Goal: Task Accomplishment & Management: Use online tool/utility

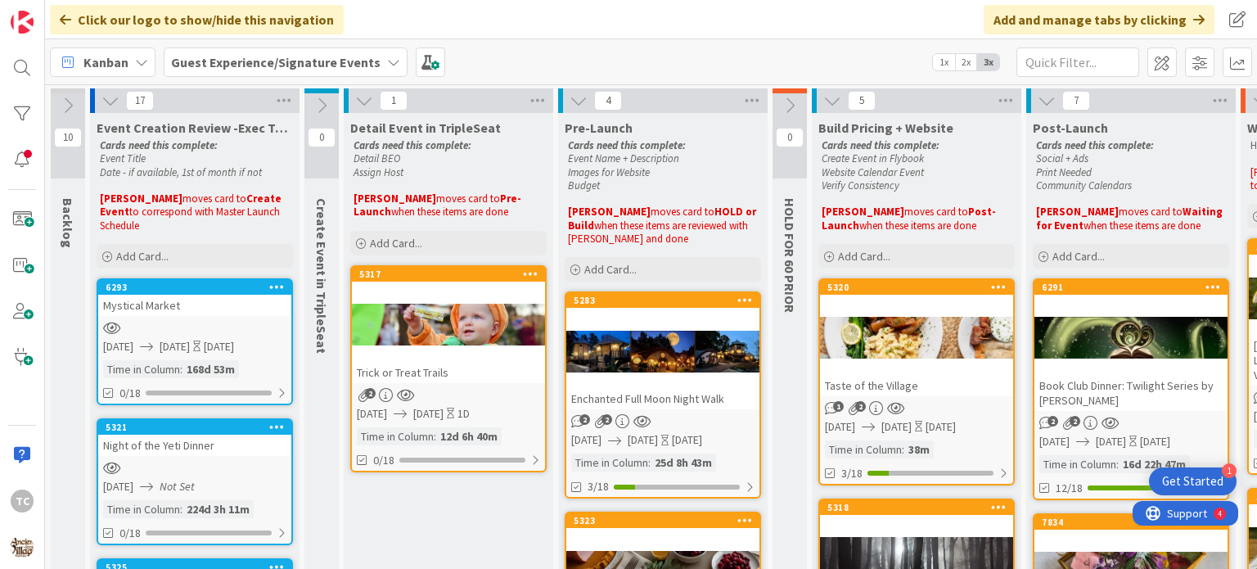
click at [334, 62] on b "Guest Experience/Signature Events" at bounding box center [275, 62] width 209 height 16
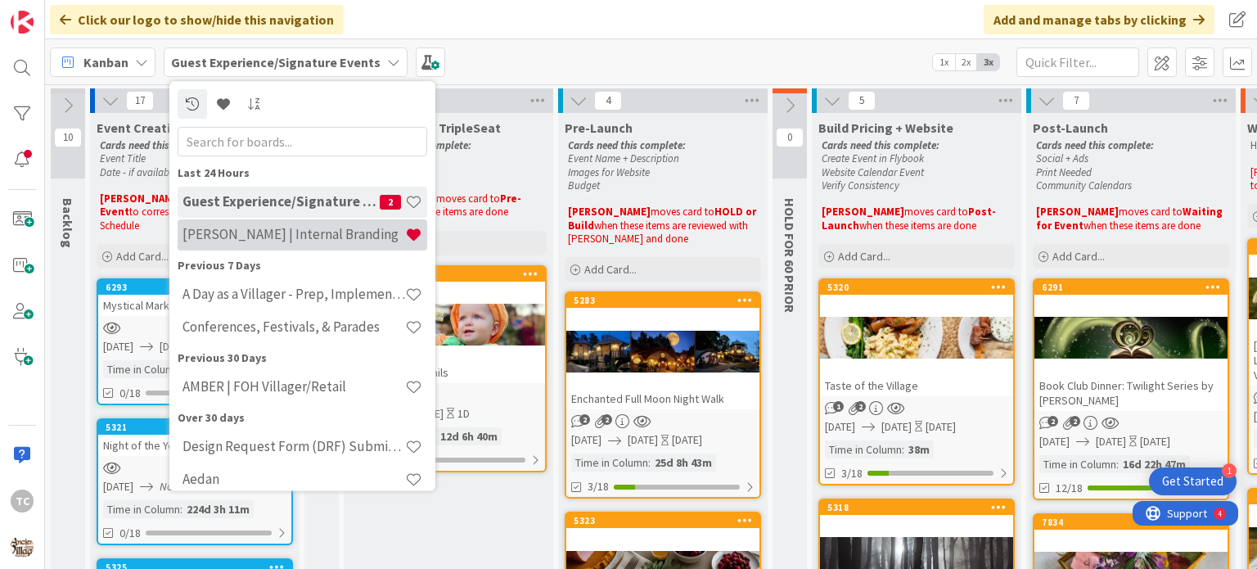
click at [283, 233] on h4 "[PERSON_NAME] | Internal Branding" at bounding box center [293, 235] width 223 height 16
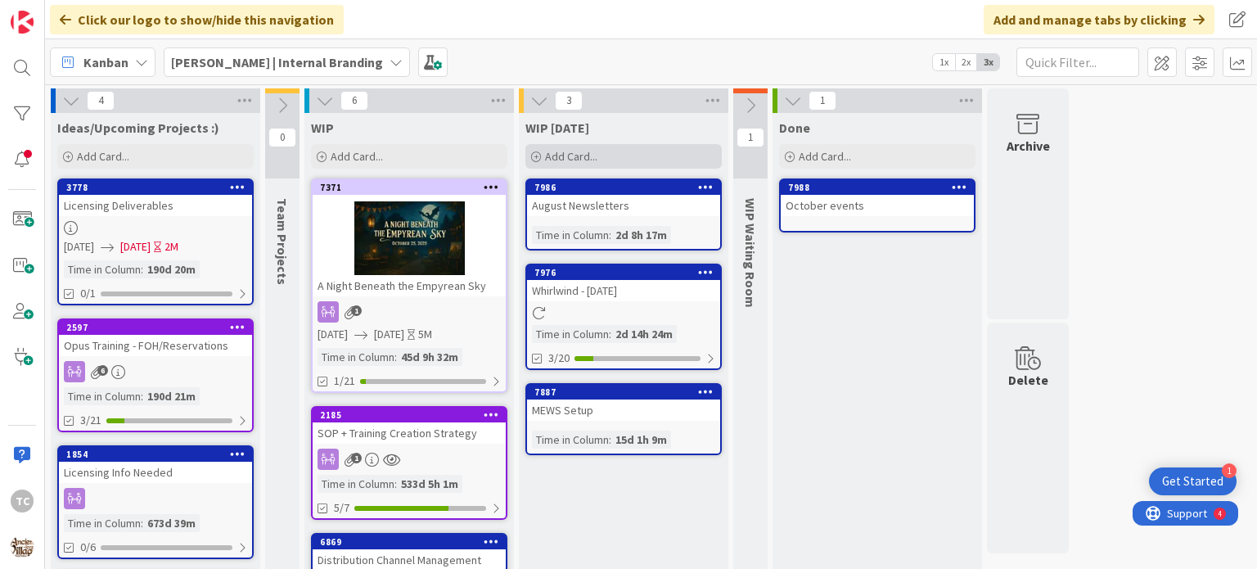
click at [623, 150] on div "Add Card..." at bounding box center [623, 156] width 196 height 25
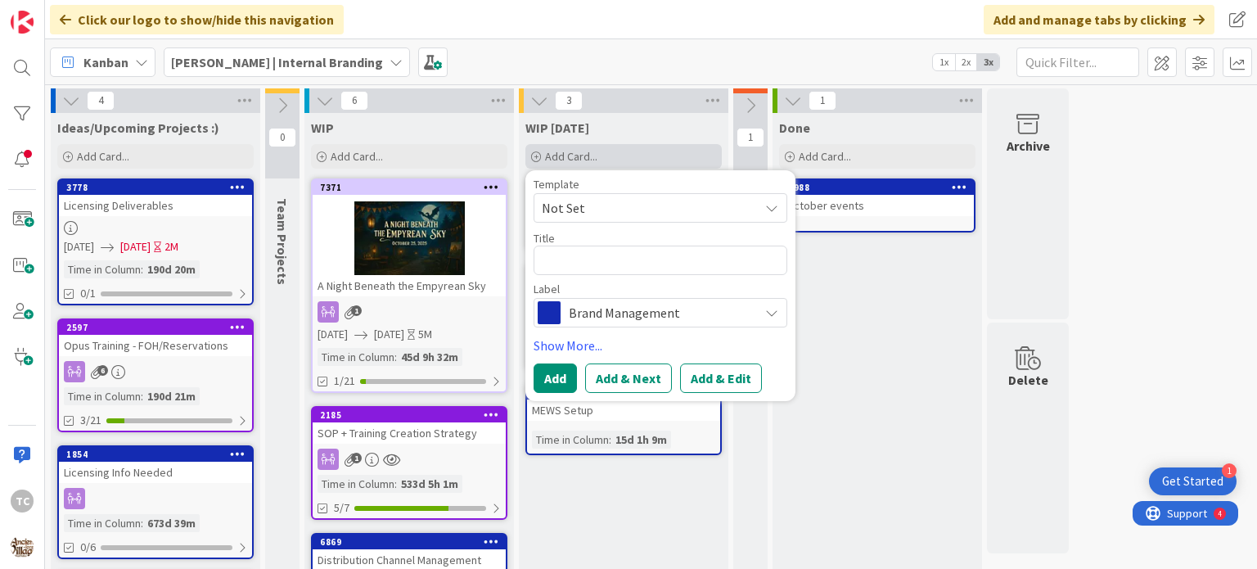
type textarea "x"
type textarea "A"
type textarea "x"
type textarea "Au"
type textarea "x"
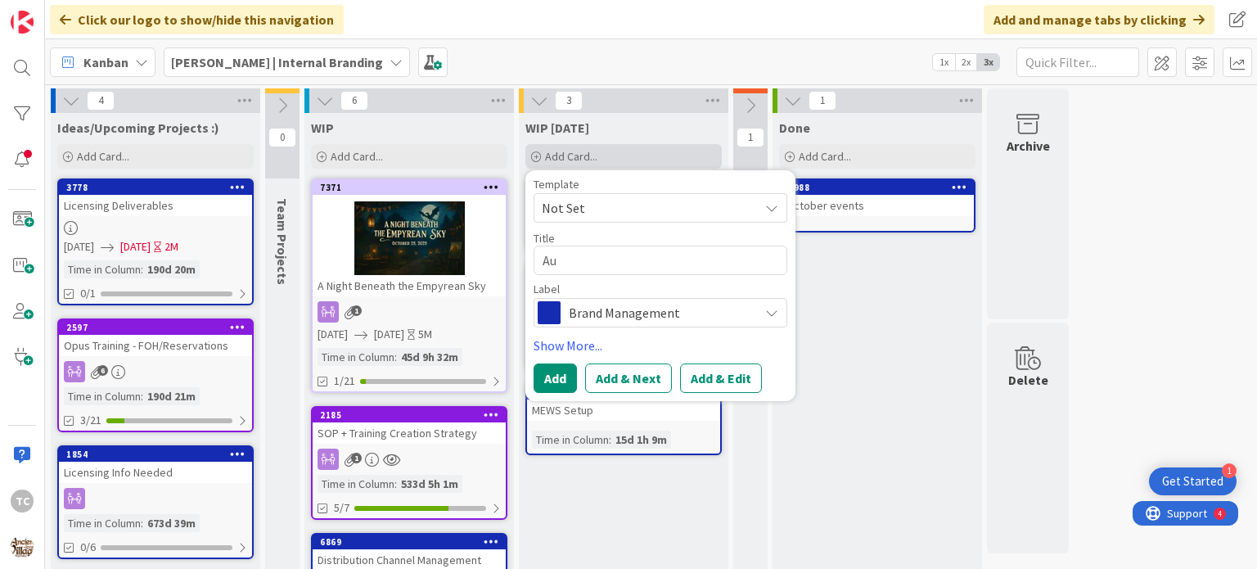
type textarea "Aug"
type textarea "x"
type textarea "Augu"
type textarea "x"
type textarea "Augus"
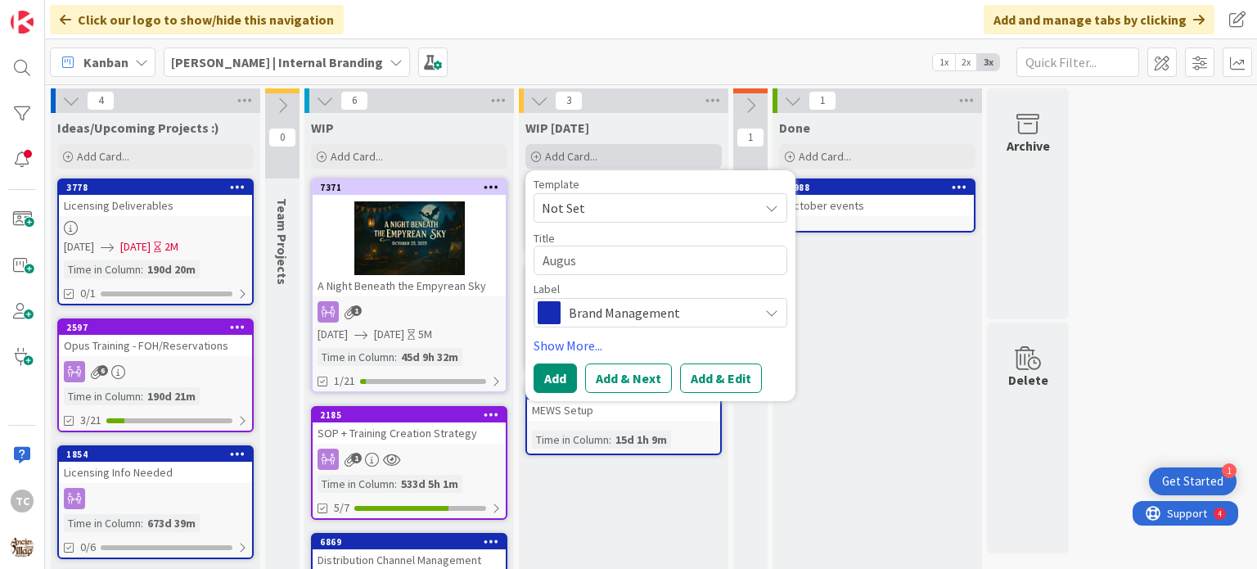
type textarea "x"
type textarea "August"
type textarea "x"
type textarea "August"
type textarea "x"
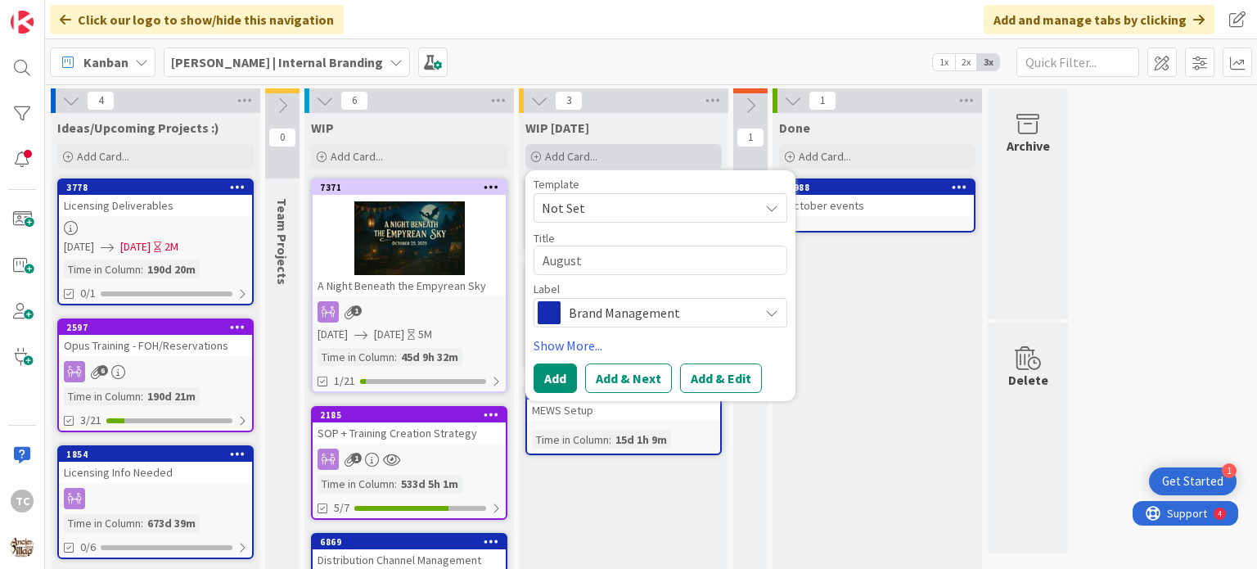
type textarea "August B"
type textarea "x"
type textarea "August Bl"
type textarea "x"
type textarea "[PERSON_NAME]"
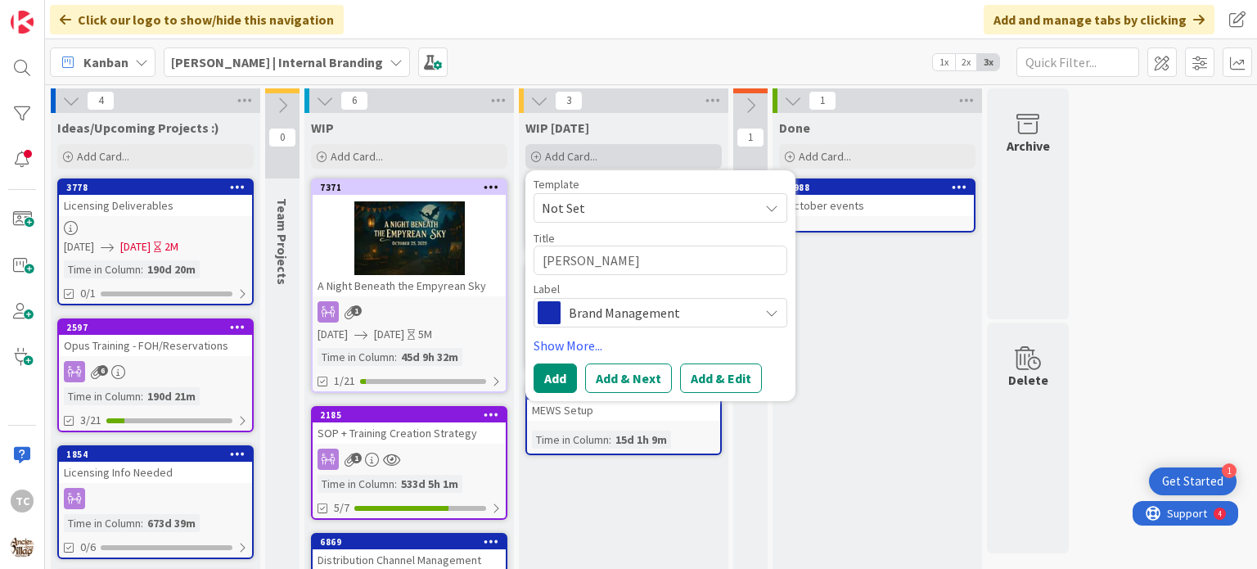
type textarea "x"
type textarea "August Blog"
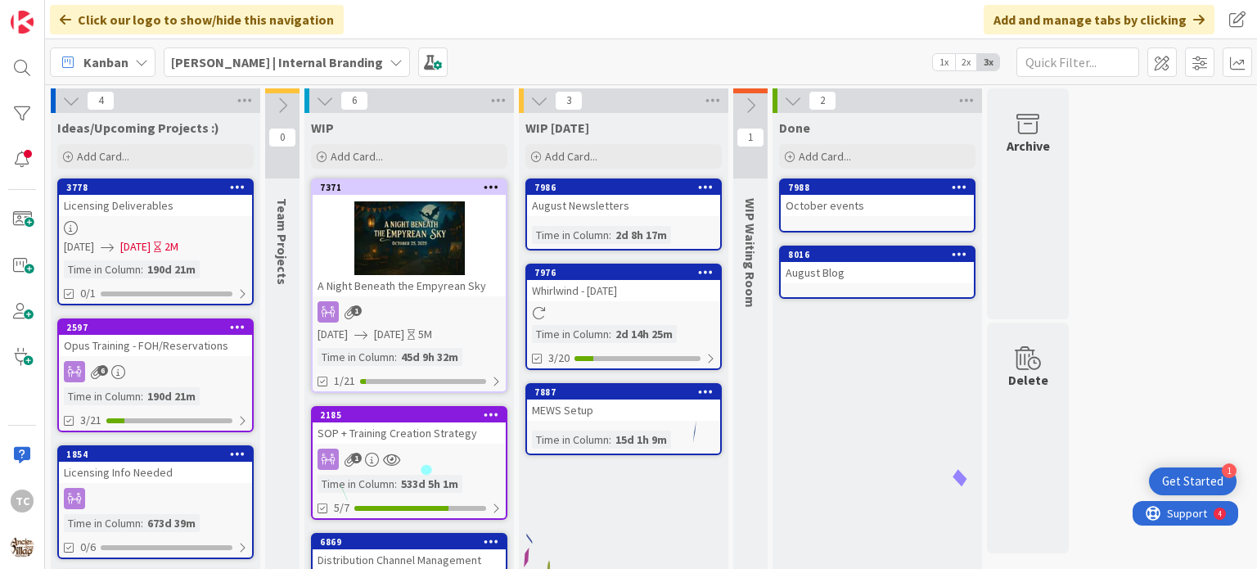
click at [597, 318] on div at bounding box center [623, 313] width 193 height 14
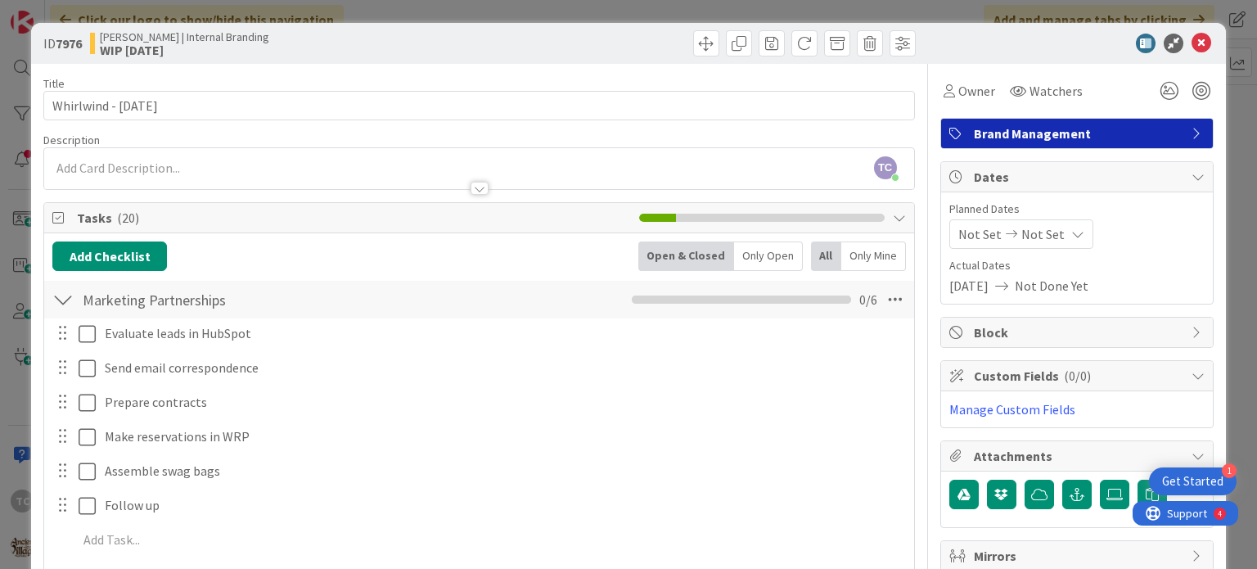
click at [66, 299] on div at bounding box center [62, 299] width 21 height 29
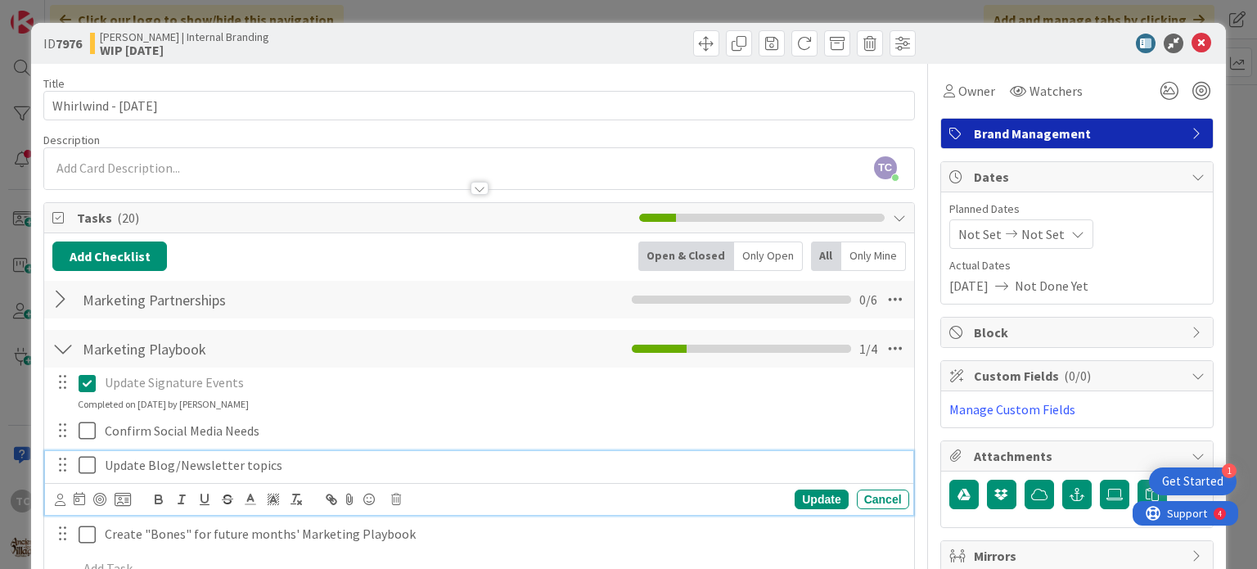
click at [86, 465] on icon at bounding box center [91, 465] width 25 height 20
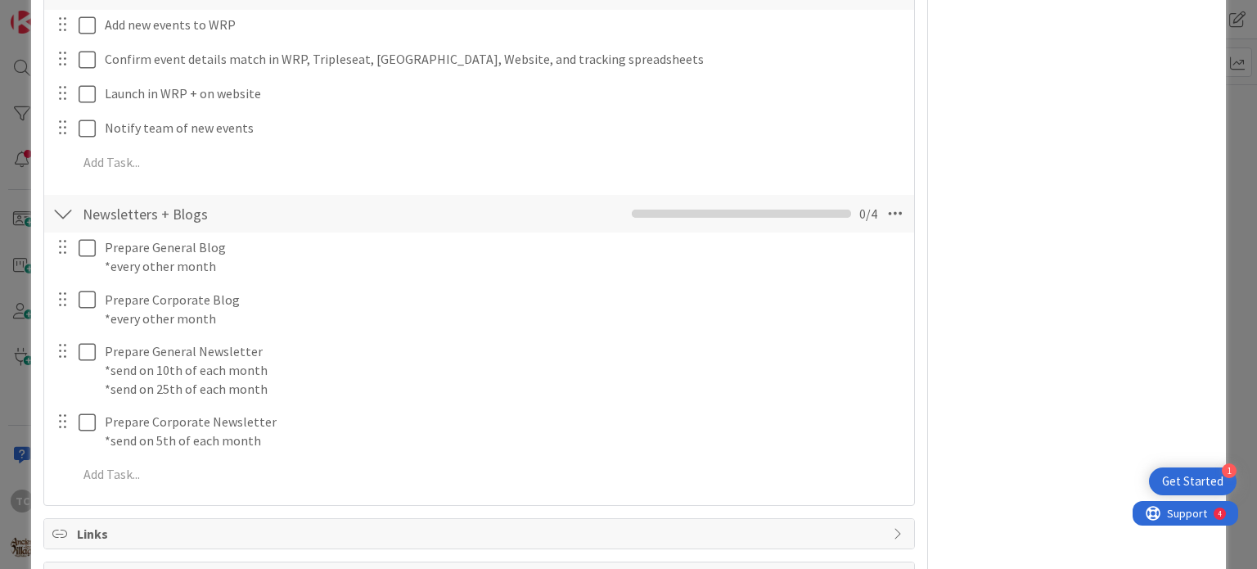
scroll to position [659, 0]
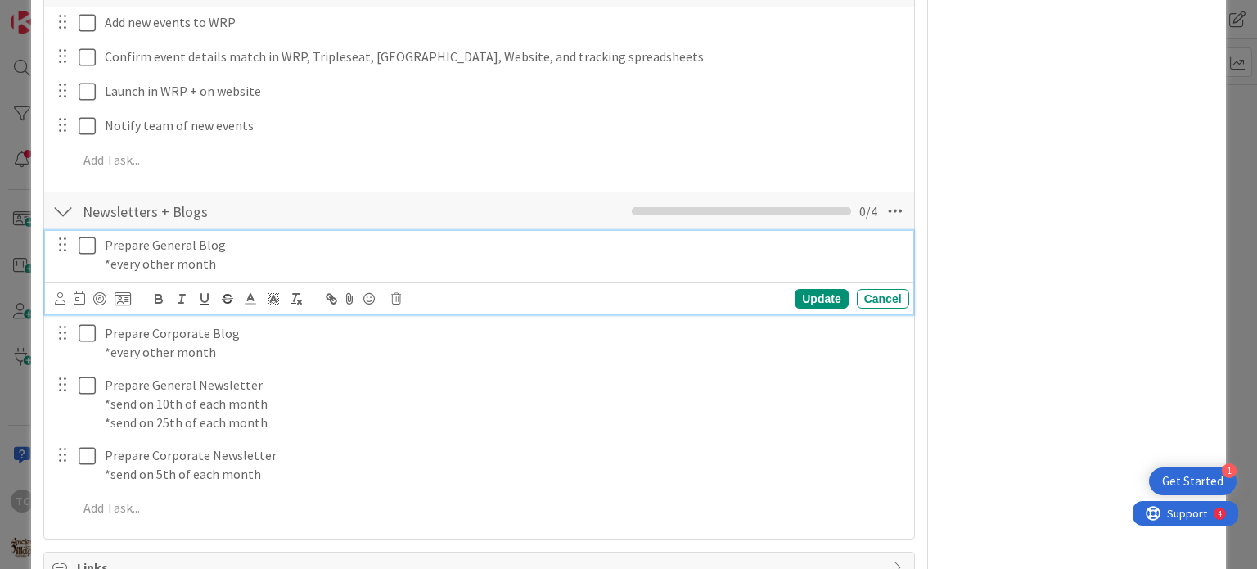
click at [85, 237] on icon at bounding box center [91, 246] width 25 height 20
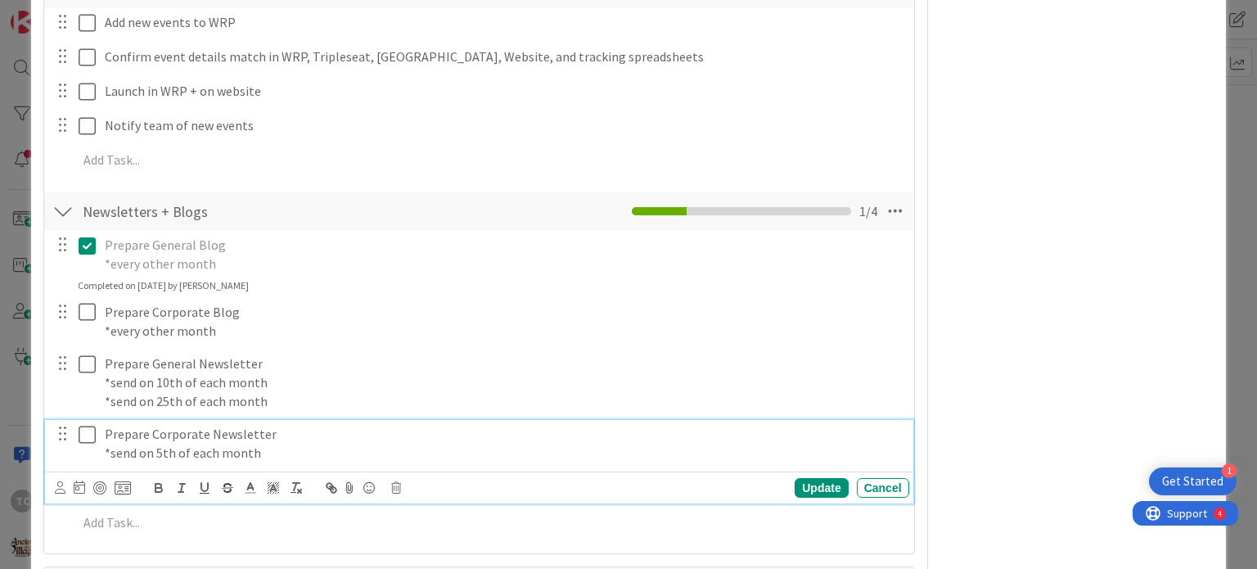
click at [88, 441] on icon at bounding box center [91, 435] width 25 height 20
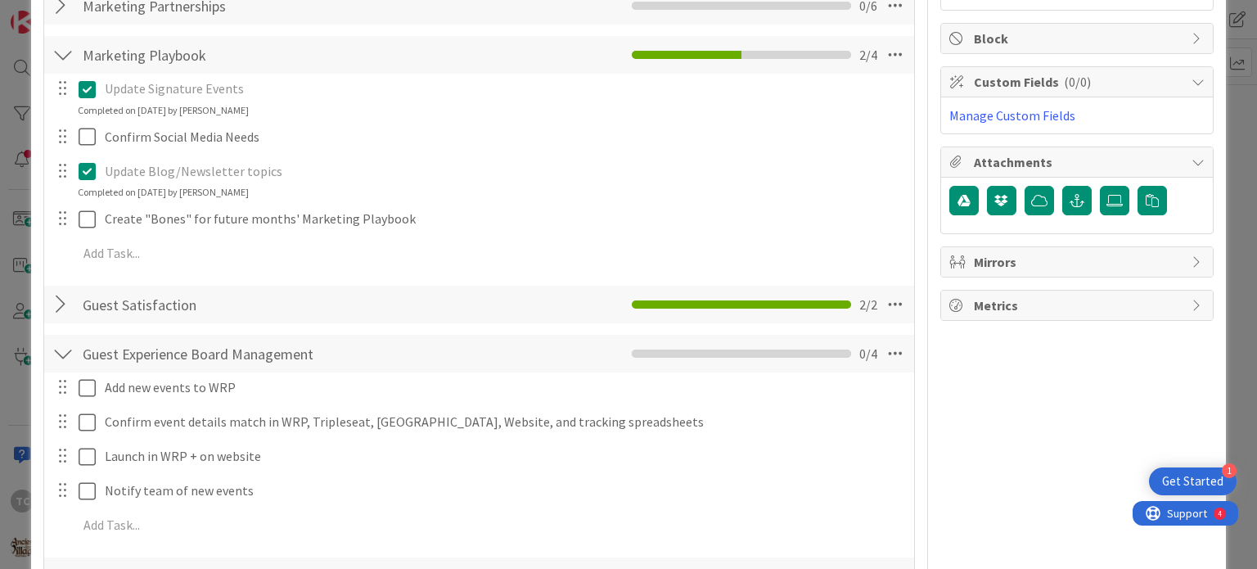
scroll to position [290, 0]
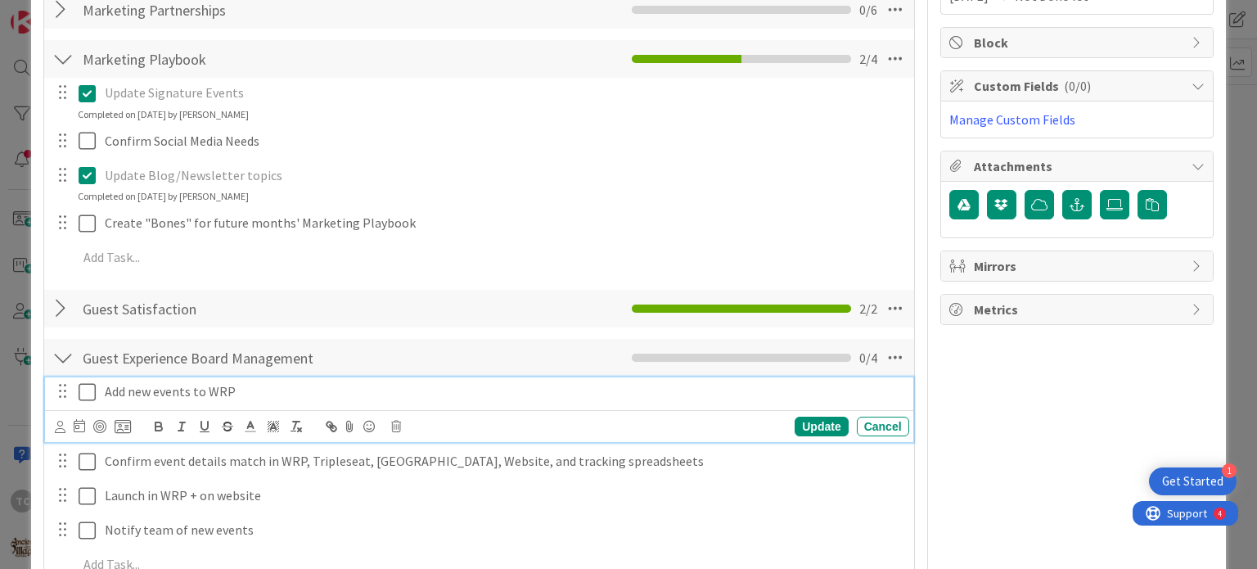
click at [227, 392] on p "Add new events to WRP" at bounding box center [504, 391] width 798 height 19
drag, startPoint x: 239, startPoint y: 389, endPoint x: 209, endPoint y: 381, distance: 30.4
click at [209, 382] on p "Add new events to WRP" at bounding box center [504, 391] width 798 height 19
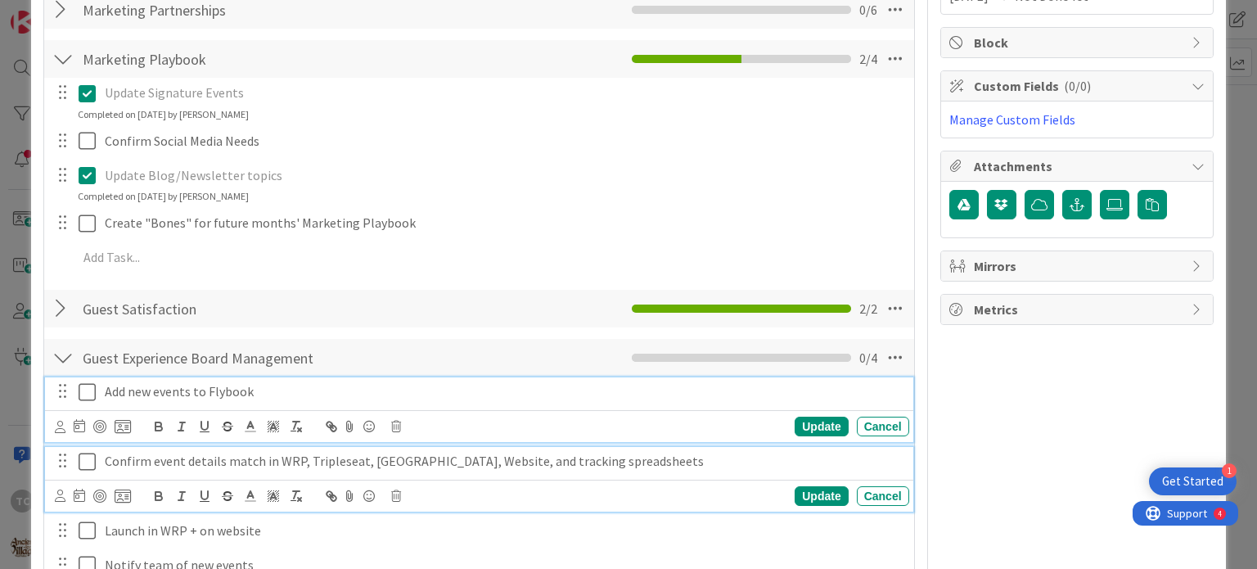
click at [287, 461] on p "Confirm event details match in WRP, Tripleseat, [GEOGRAPHIC_DATA], Website, and…" at bounding box center [504, 461] width 798 height 19
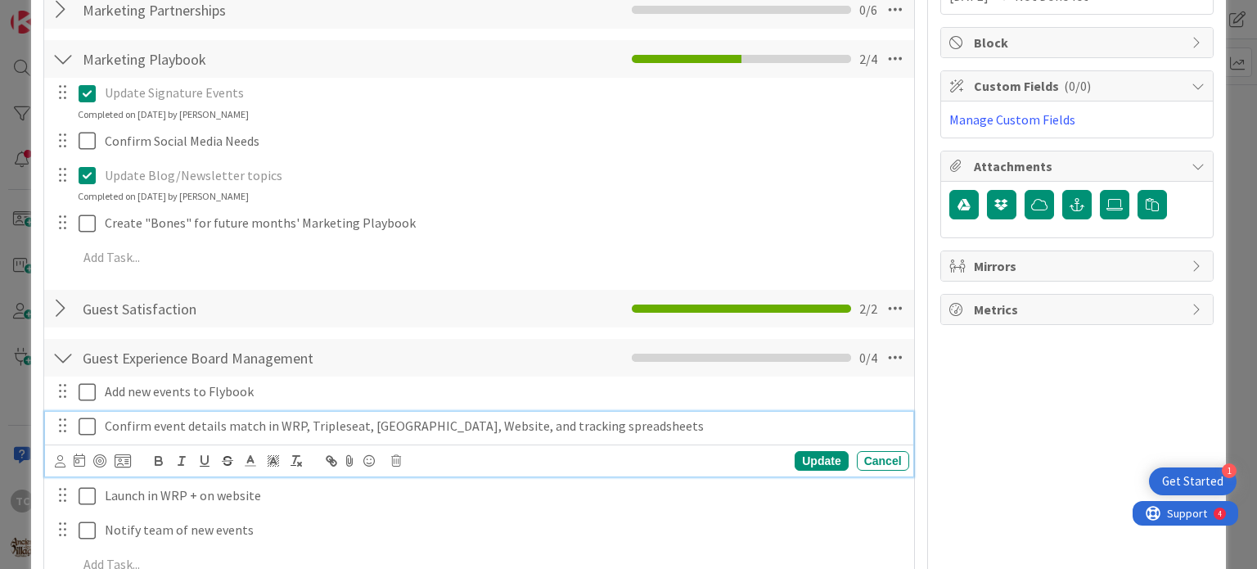
scroll to position [255, 0]
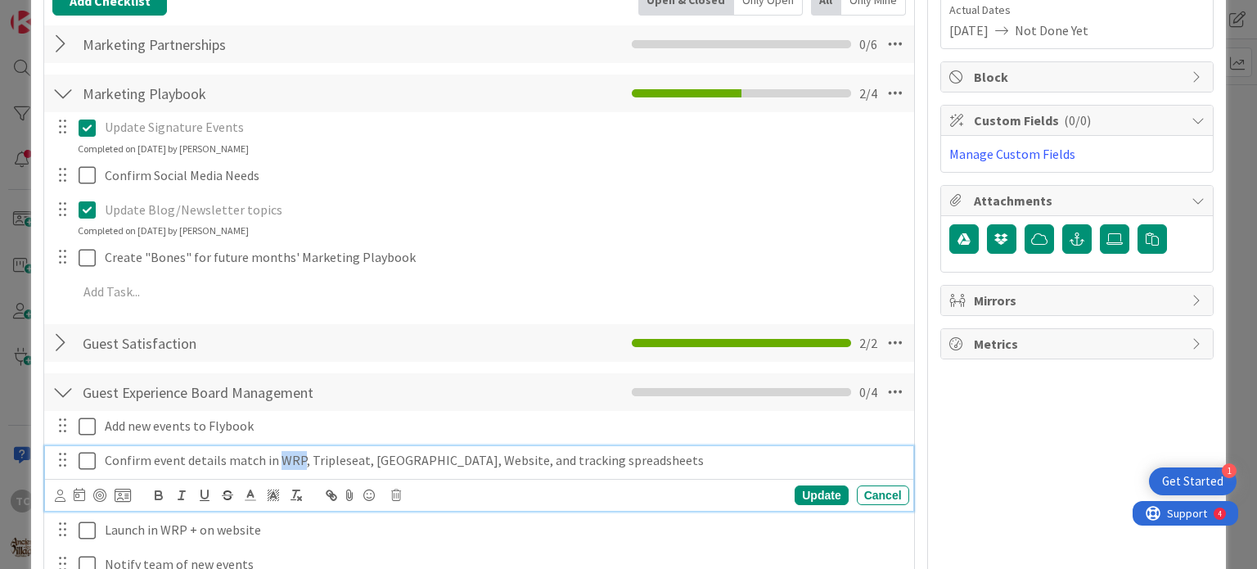
click at [287, 461] on p "Confirm event details match in WRP, Tripleseat, [GEOGRAPHIC_DATA], Website, and…" at bounding box center [504, 460] width 798 height 19
click at [183, 526] on p "Launch in WRP + on website" at bounding box center [504, 529] width 798 height 19
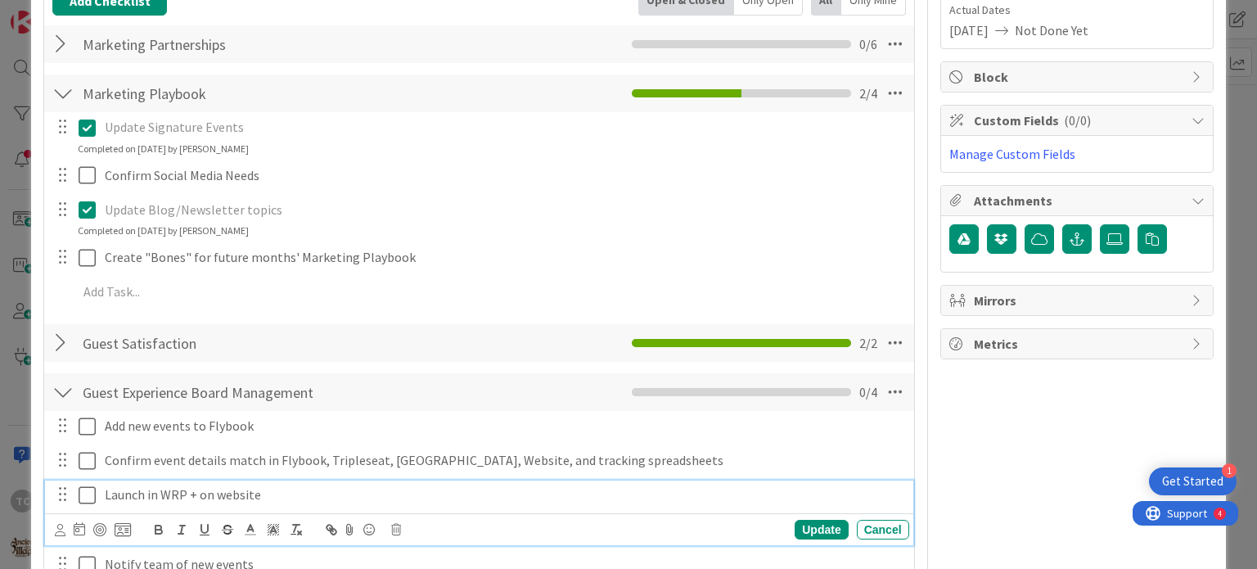
scroll to position [220, 0]
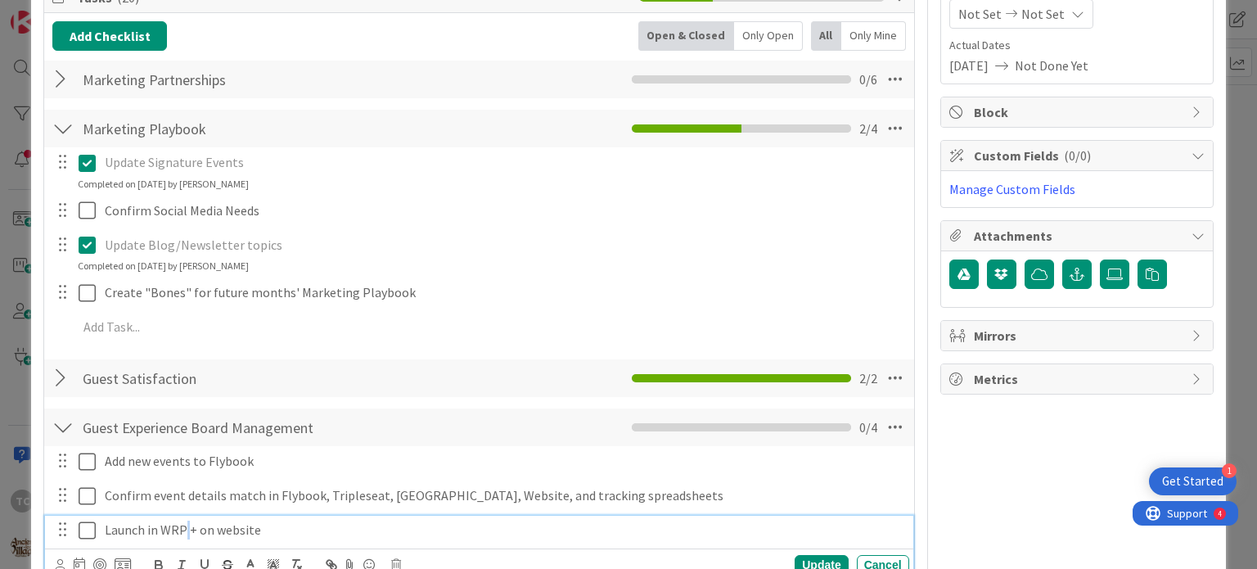
click at [183, 526] on p "Launch in WRP + on website" at bounding box center [504, 529] width 798 height 19
click at [177, 527] on p "Launch in WRP + on website" at bounding box center [504, 529] width 798 height 19
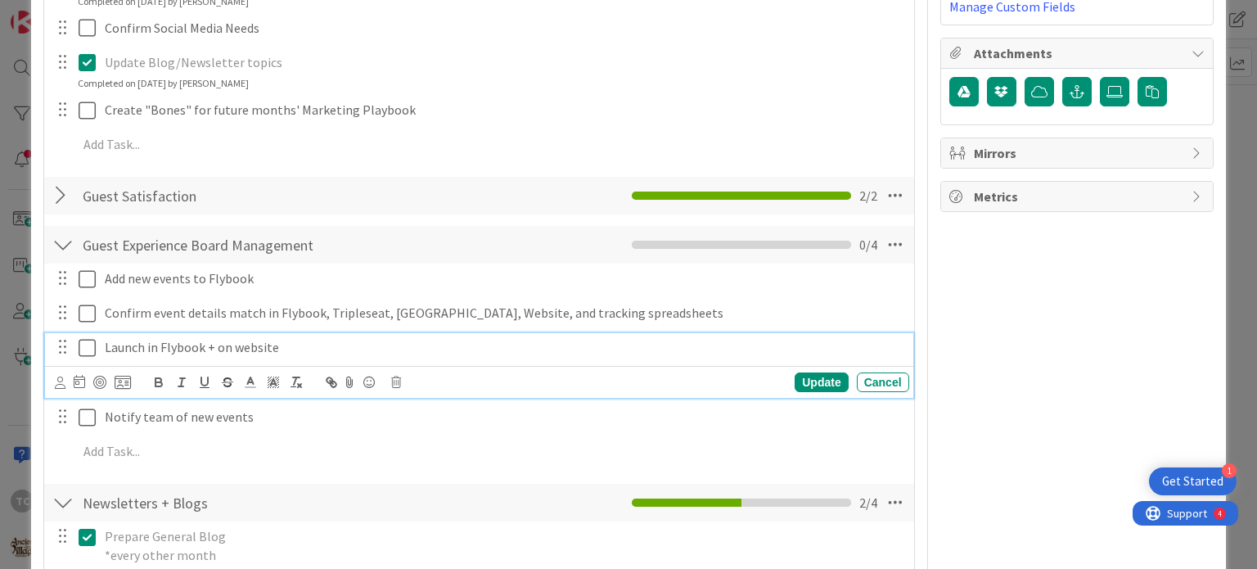
scroll to position [319, 0]
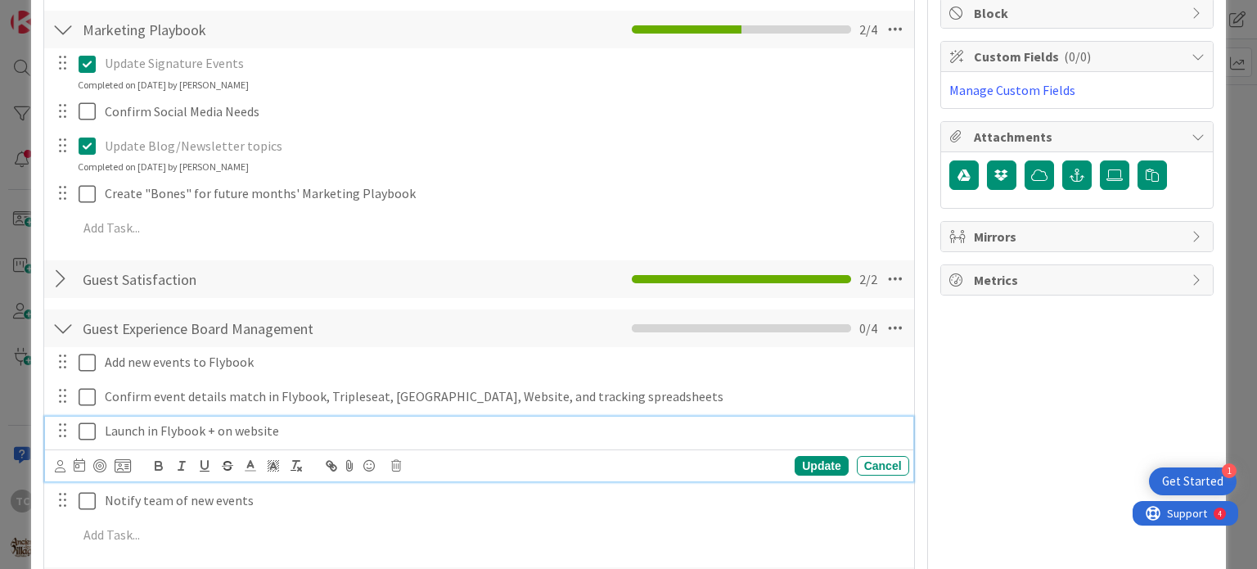
click at [1097, 314] on div "Owner Watchers Brand Management Dates Planned Dates Not Set Not Set Actual Date…" at bounding box center [1076, 574] width 273 height 1659
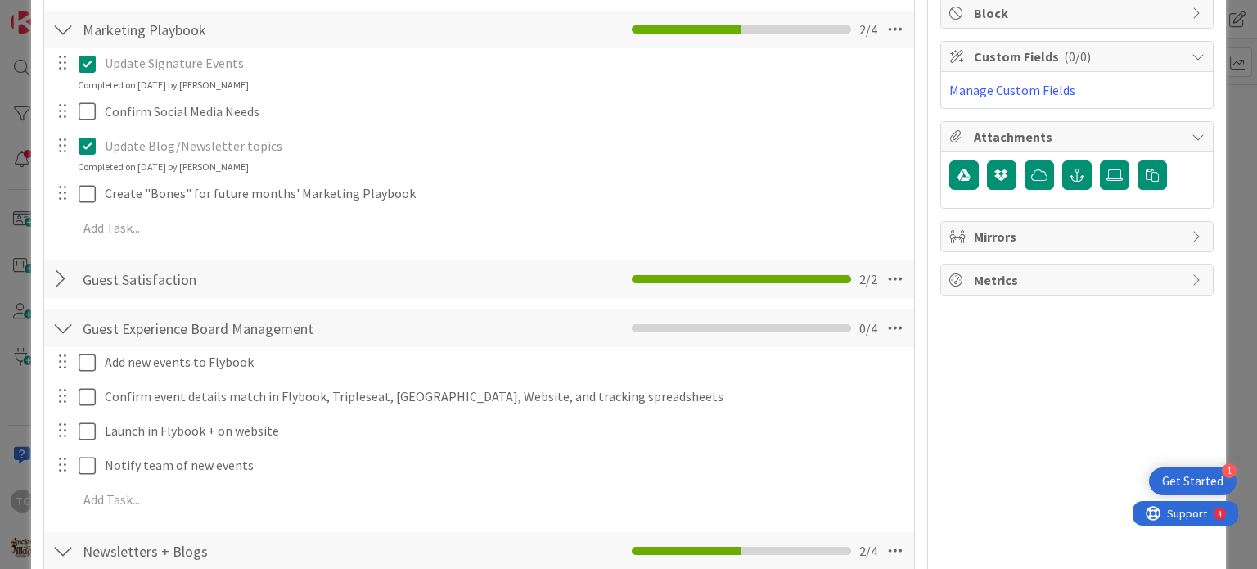
click at [1146, 428] on div "Owner Watchers Brand Management Dates Planned Dates Not Set Not Set Actual Date…" at bounding box center [1076, 556] width 273 height 1623
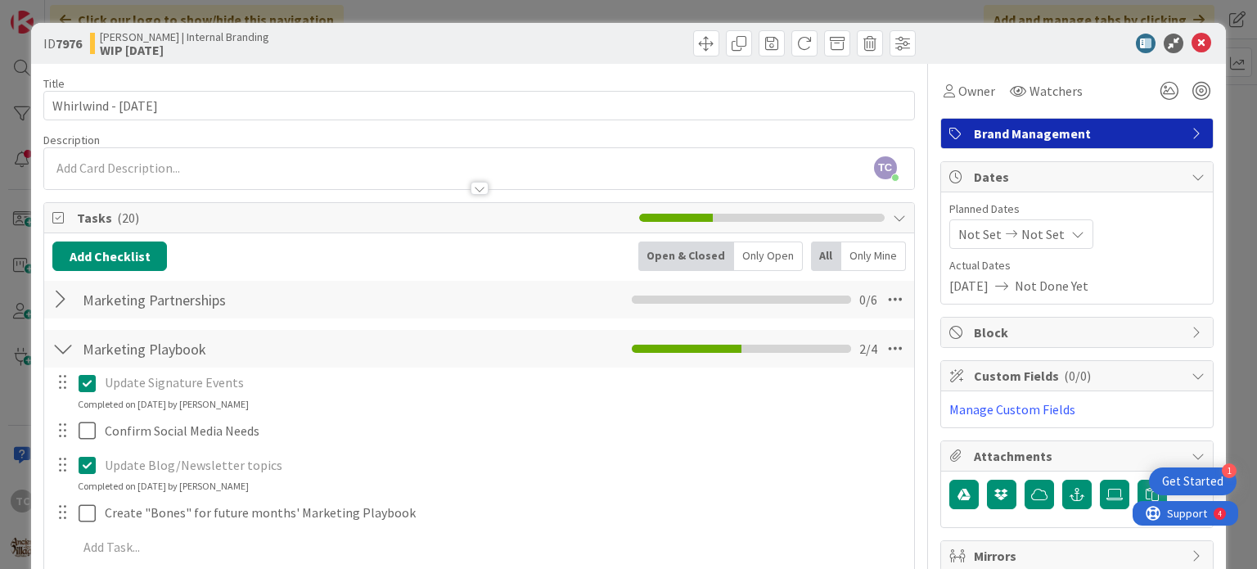
click at [1071, 11] on div "ID 7976 [PERSON_NAME] | Internal Branding WIP [DATE] Title 22 / 128 Whirlwind -…" at bounding box center [628, 284] width 1257 height 569
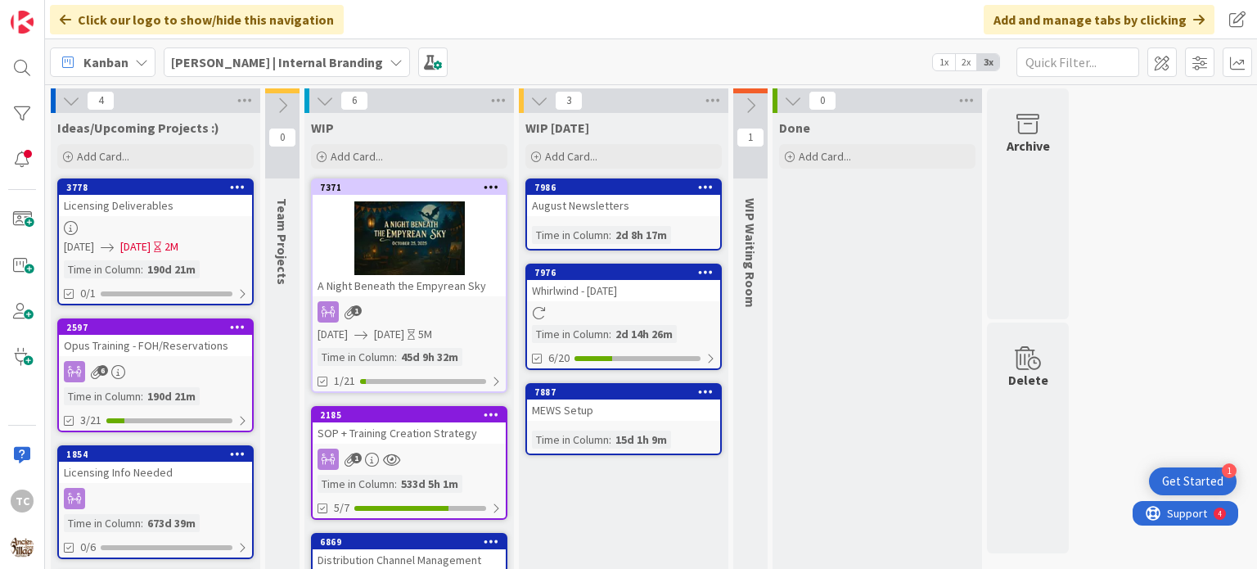
click at [202, 55] on b "[PERSON_NAME] | Internal Branding" at bounding box center [277, 62] width 212 height 16
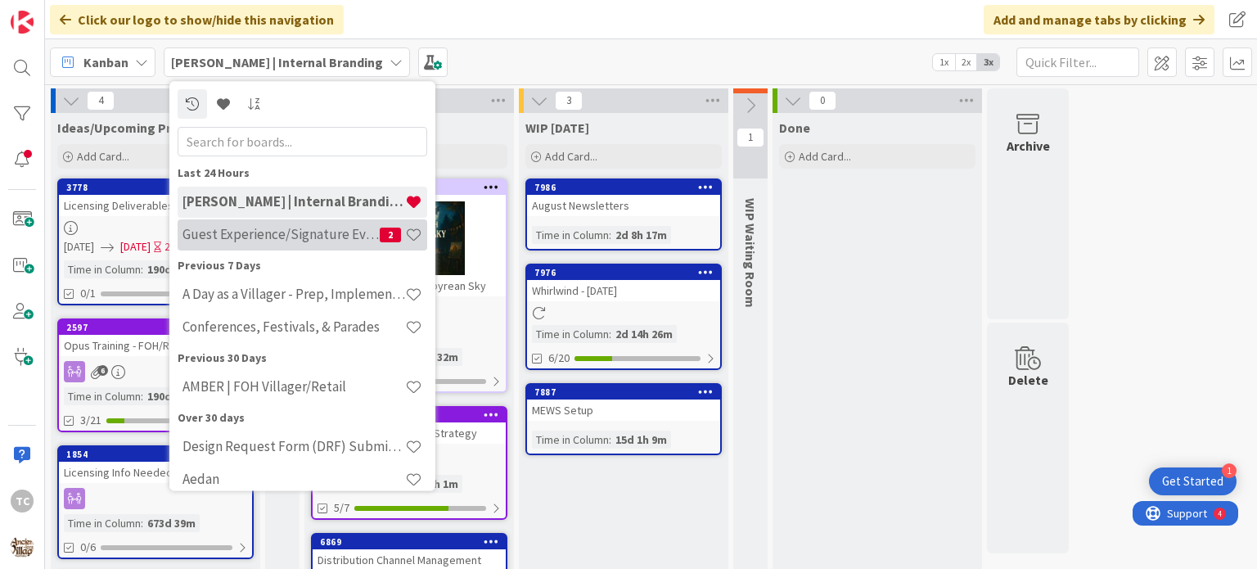
click at [235, 231] on h4 "Guest Experience/Signature Events" at bounding box center [280, 235] width 197 height 16
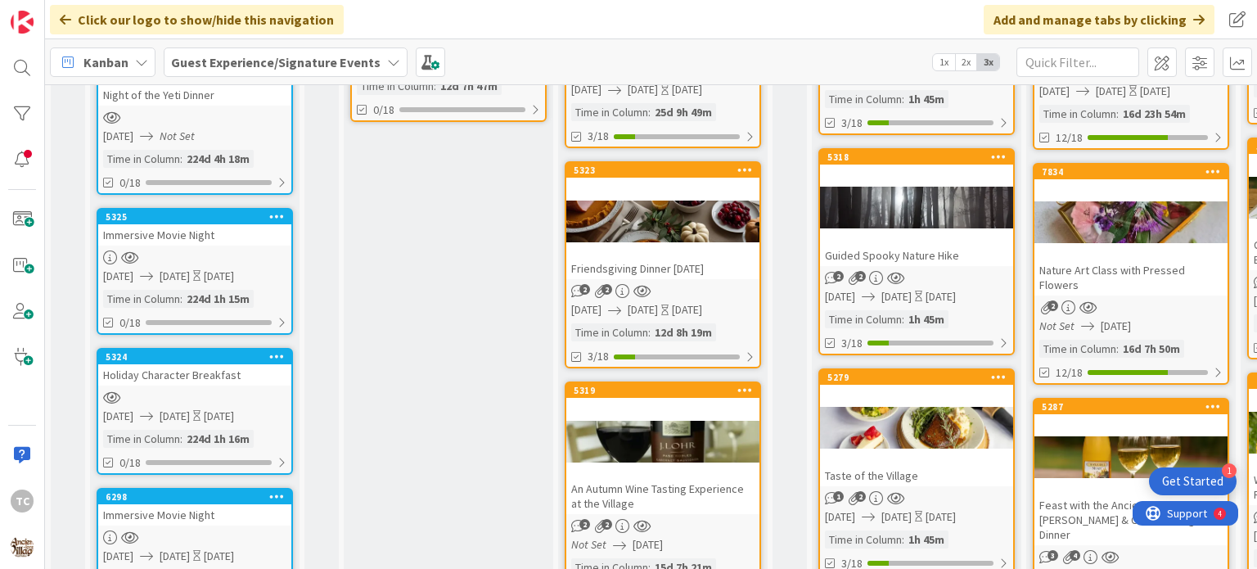
scroll to position [357, 0]
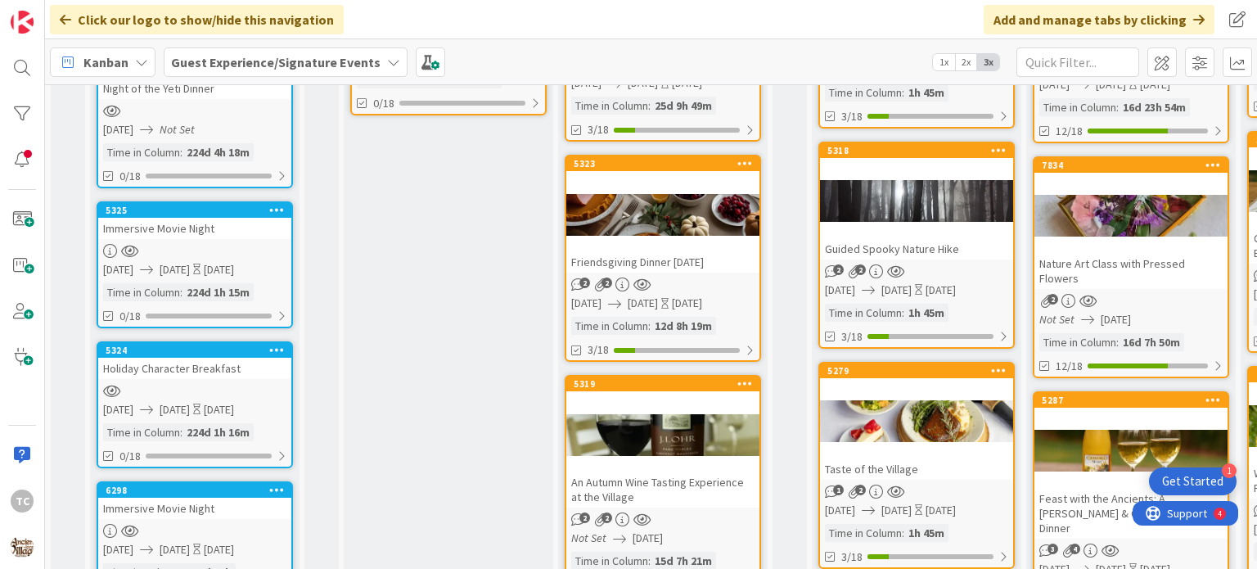
click at [651, 252] on div "Friendsgiving Dinner [DATE]" at bounding box center [662, 261] width 193 height 21
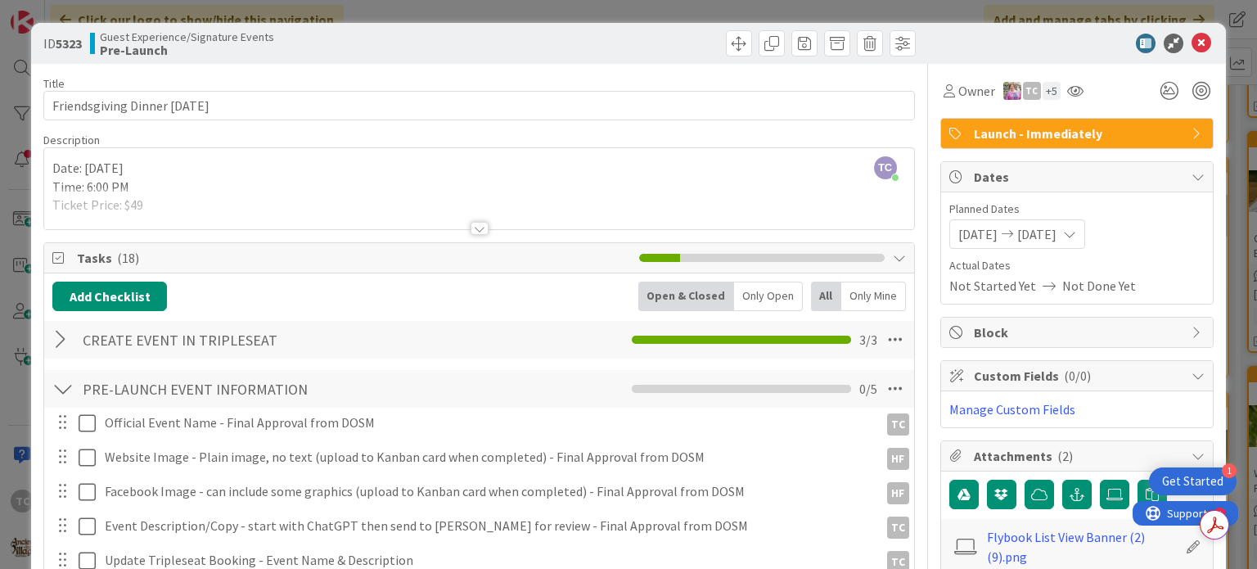
click at [1034, 4] on div "ID 5323 Guest Experience/Signature Events Pre-Launch Title 29 / 128 Friendsgivi…" at bounding box center [628, 284] width 1257 height 569
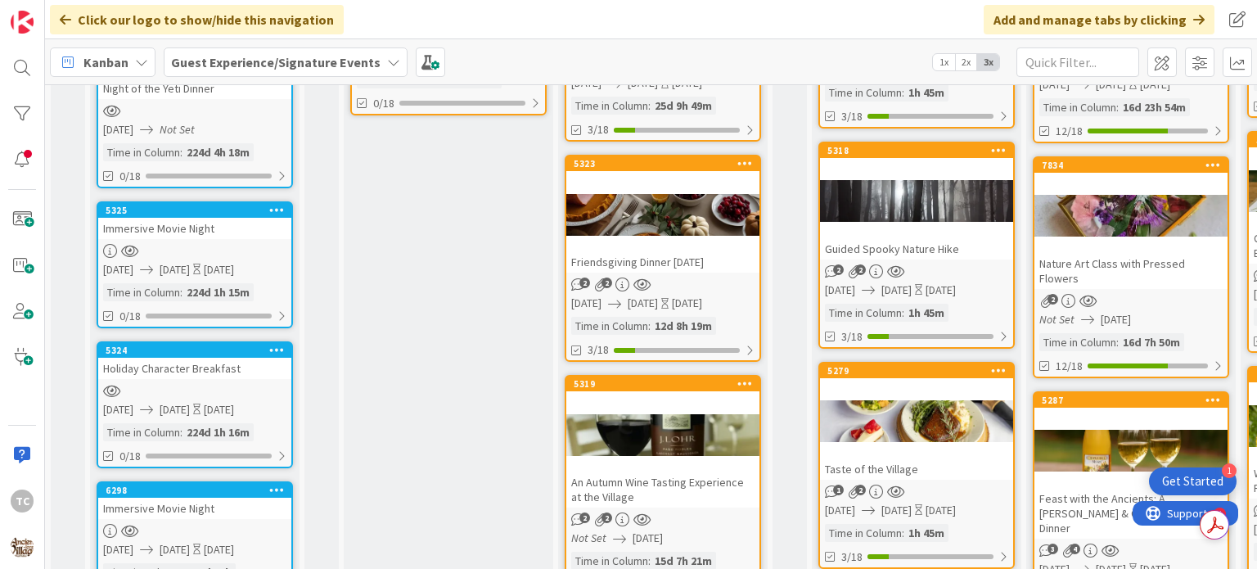
click at [655, 398] on div at bounding box center [662, 435] width 193 height 74
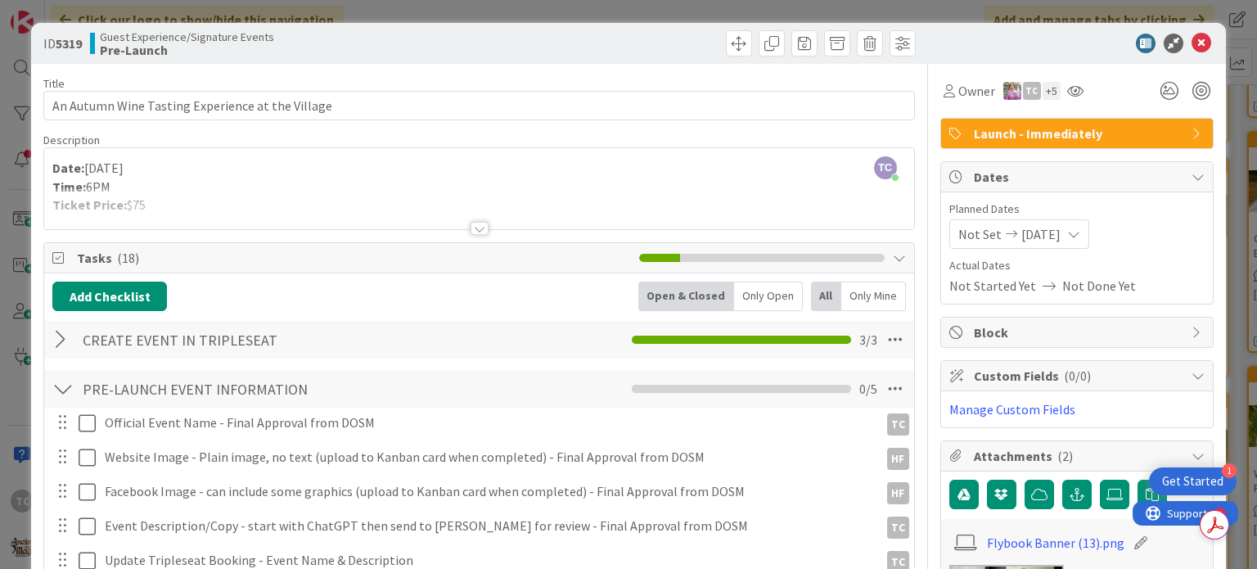
click at [911, 13] on div "ID 5319 Guest Experience/Signature Events Pre-Launch Title 48 / 128 An Autumn W…" at bounding box center [628, 284] width 1257 height 569
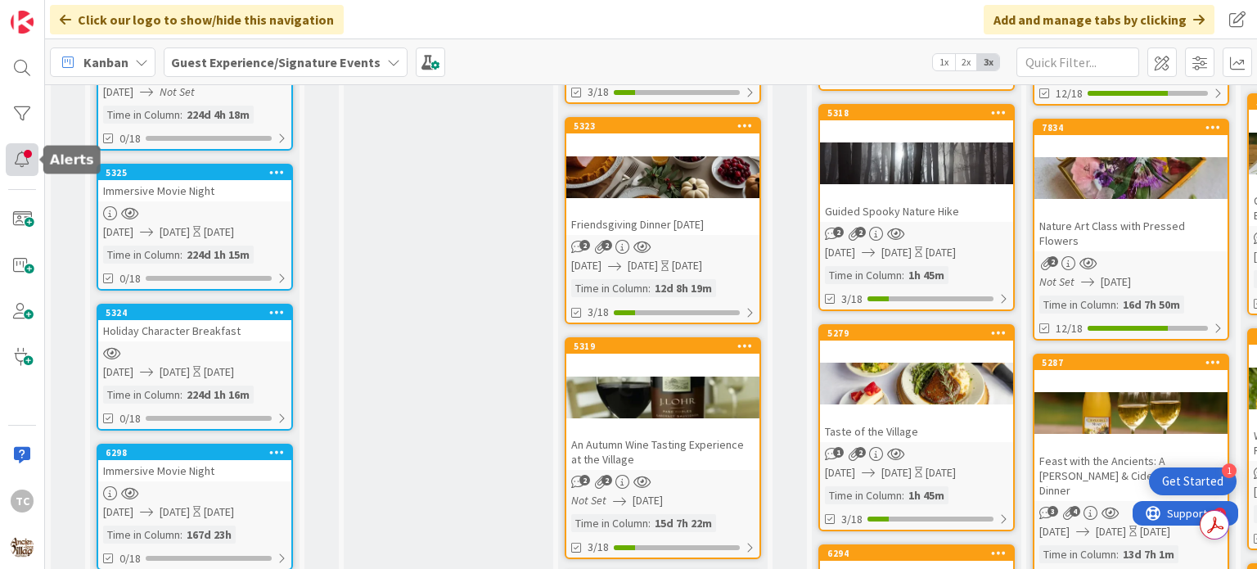
click at [25, 162] on div at bounding box center [22, 159] width 33 height 33
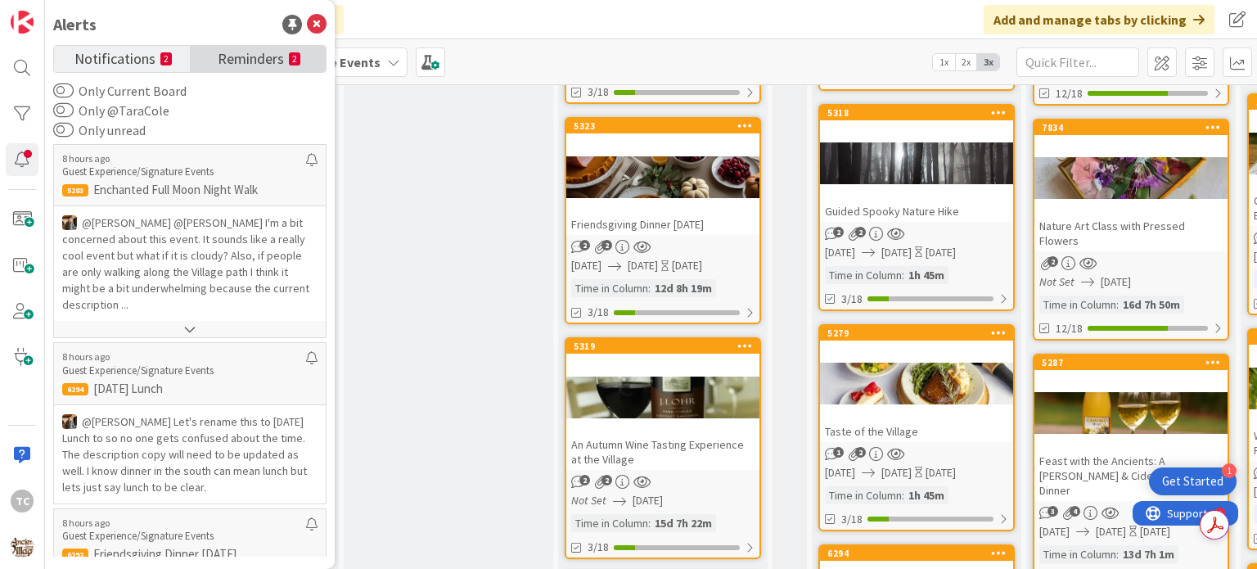
click at [245, 61] on span "Reminders" at bounding box center [251, 57] width 66 height 23
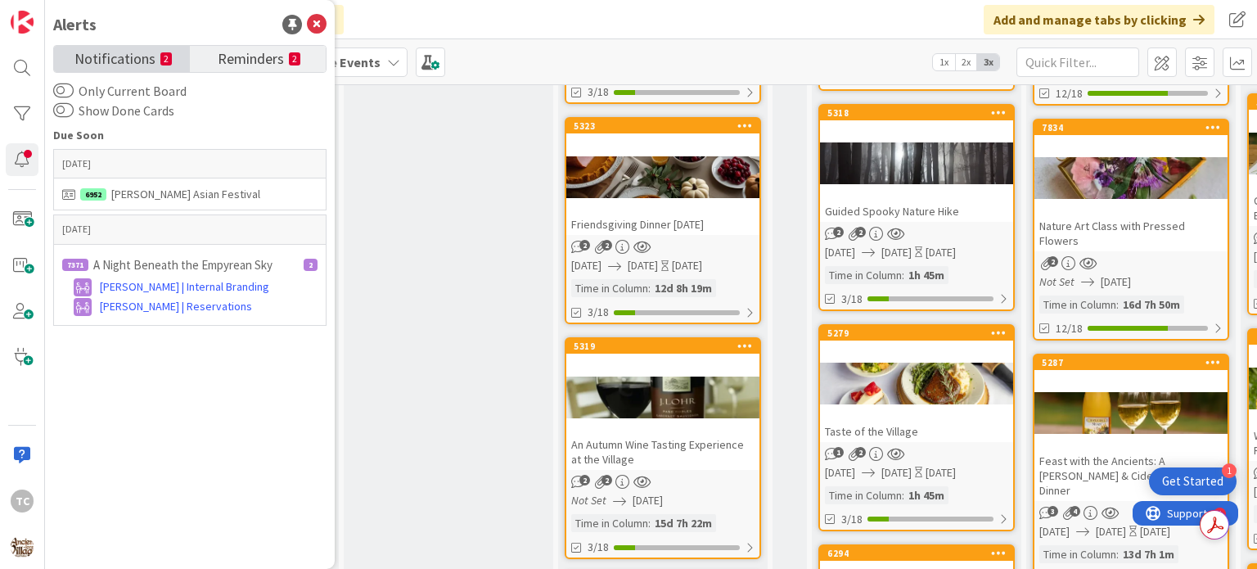
click at [115, 65] on span "Notifications" at bounding box center [114, 57] width 81 height 23
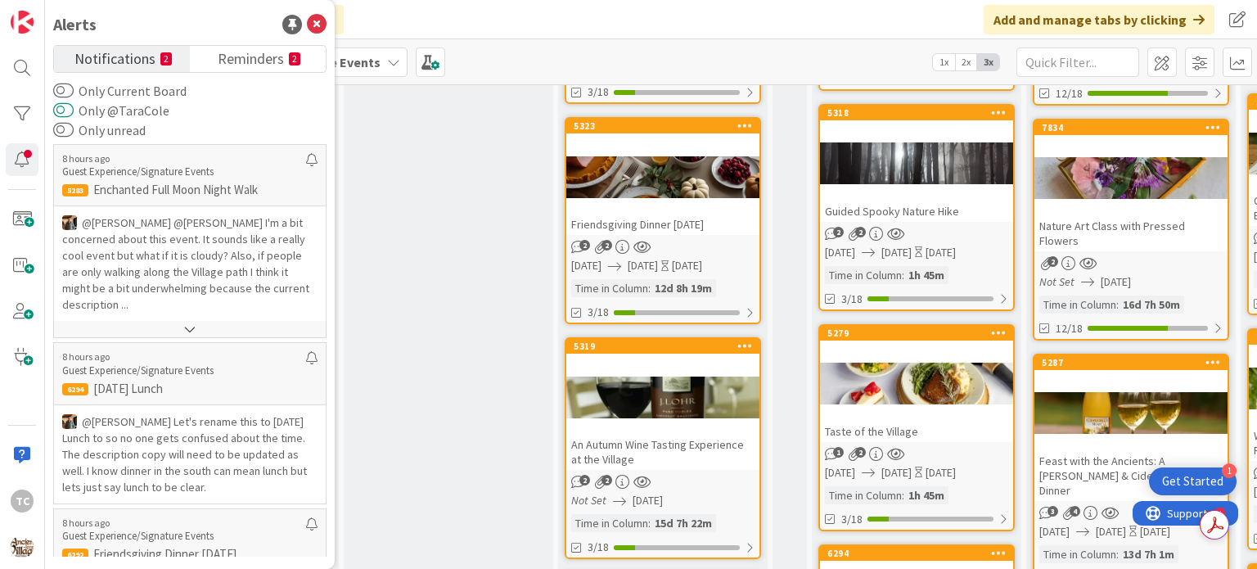
click at [67, 110] on button "Only @TaraCole" at bounding box center [63, 110] width 20 height 16
click at [222, 92] on div "Only Current Board Only @TaraCole Only unread 8 hours ago Guest Experience/Sign…" at bounding box center [189, 318] width 273 height 475
click at [318, 27] on icon at bounding box center [317, 25] width 20 height 20
